Goal: Browse casually

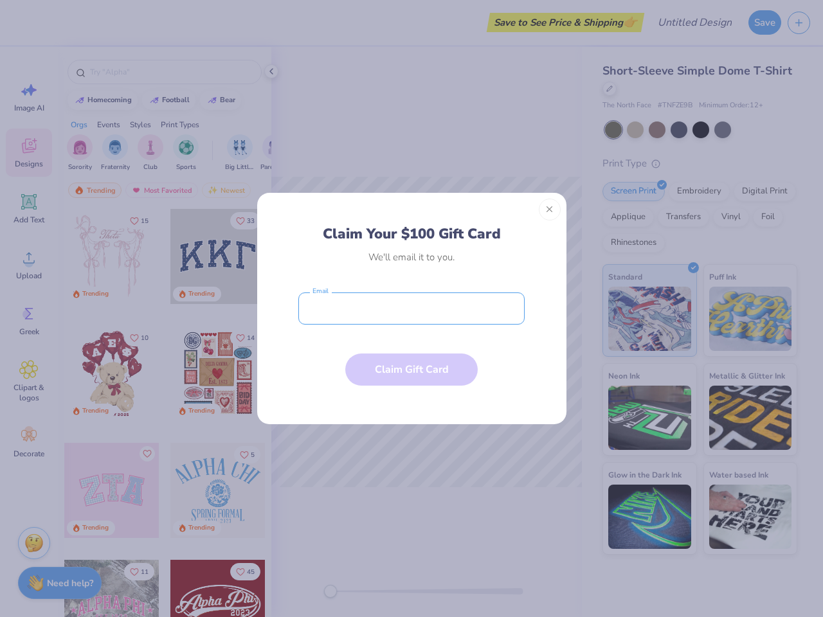
click at [411, 309] on input "email" at bounding box center [411, 308] width 226 height 32
click at [550, 210] on button "Close" at bounding box center [550, 210] width 22 height 22
